Goal: Information Seeking & Learning: Learn about a topic

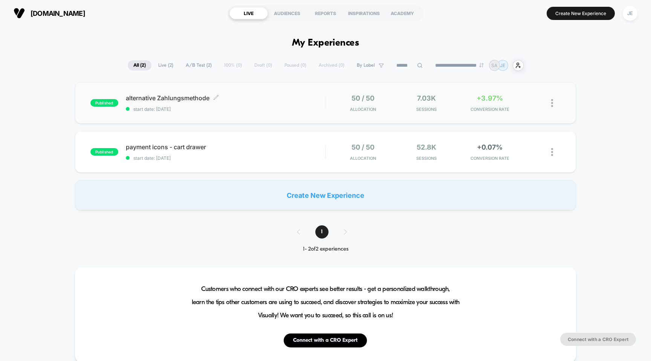
click at [308, 102] on div "alternative Zahlungsmethode Click to edit experience details Click to edit expe…" at bounding box center [226, 103] width 200 height 18
